Goal: Task Accomplishment & Management: Manage account settings

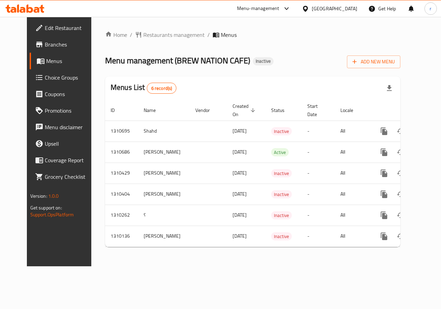
click at [45, 32] on span "Edit Restaurant" at bounding box center [70, 28] width 50 height 8
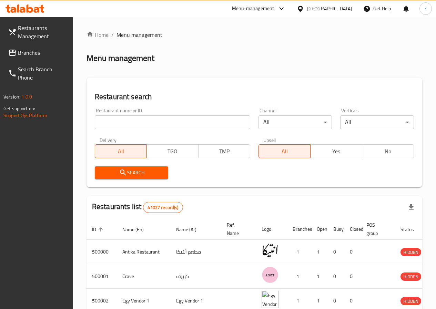
click at [31, 30] on span "Restaurants Management" at bounding box center [42, 32] width 49 height 17
click at [153, 119] on input "search" at bounding box center [172, 122] width 155 height 14
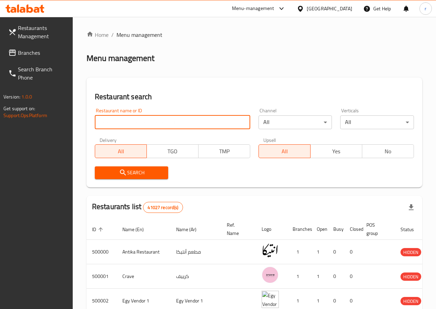
paste input "776655"
type input "776655"
click button "Search" at bounding box center [132, 172] width 74 height 13
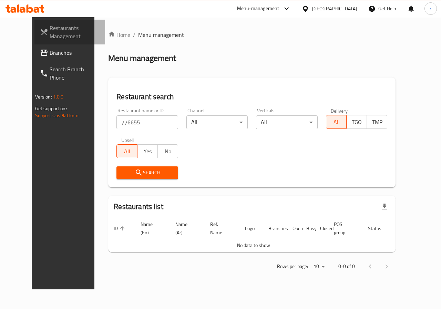
click at [55, 36] on span "Restaurants Management" at bounding box center [75, 32] width 50 height 17
